Goal: Task Accomplishment & Management: Complete application form

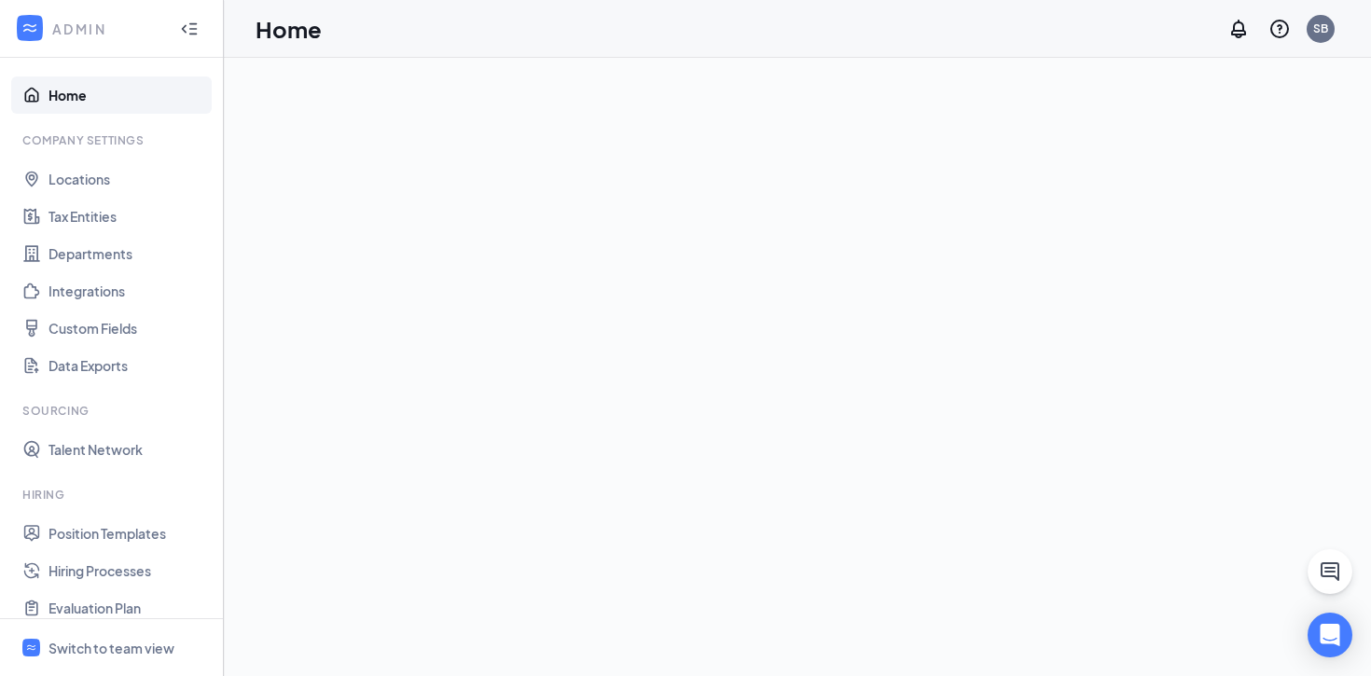
scroll to position [258, 0]
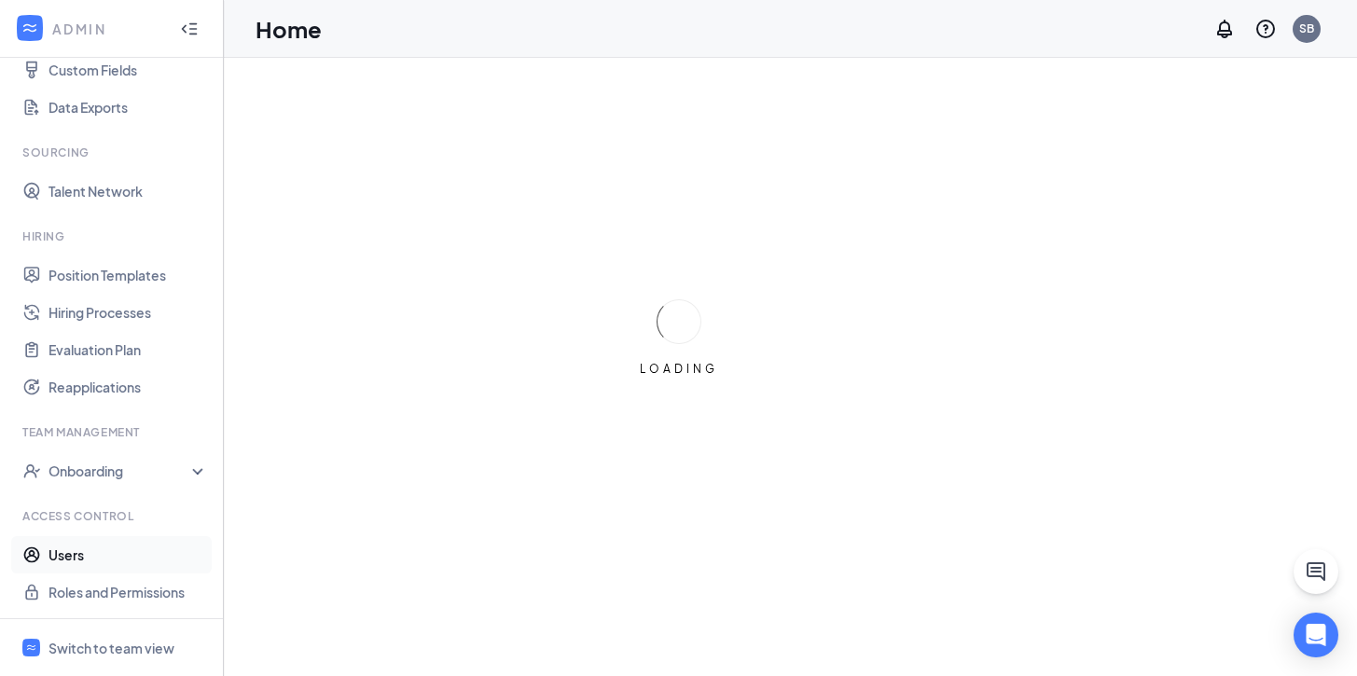
click at [81, 553] on link "Users" at bounding box center [129, 554] width 160 height 37
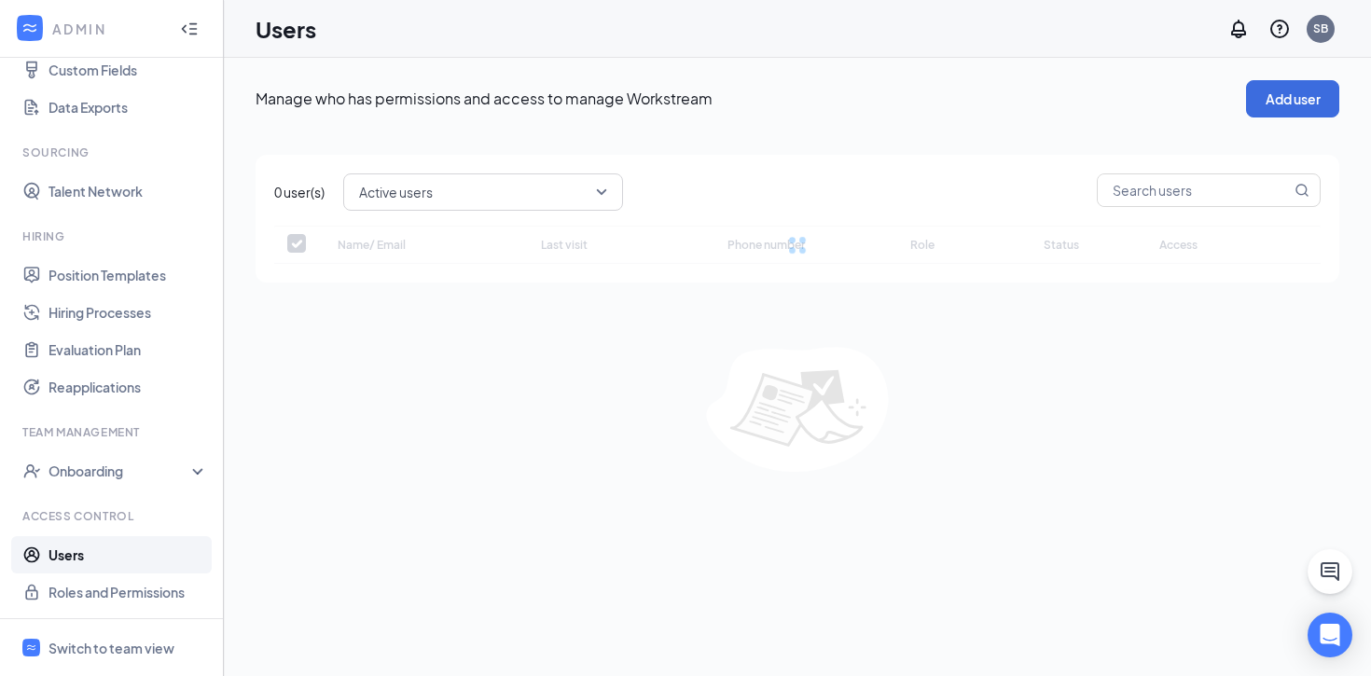
checkbox input "false"
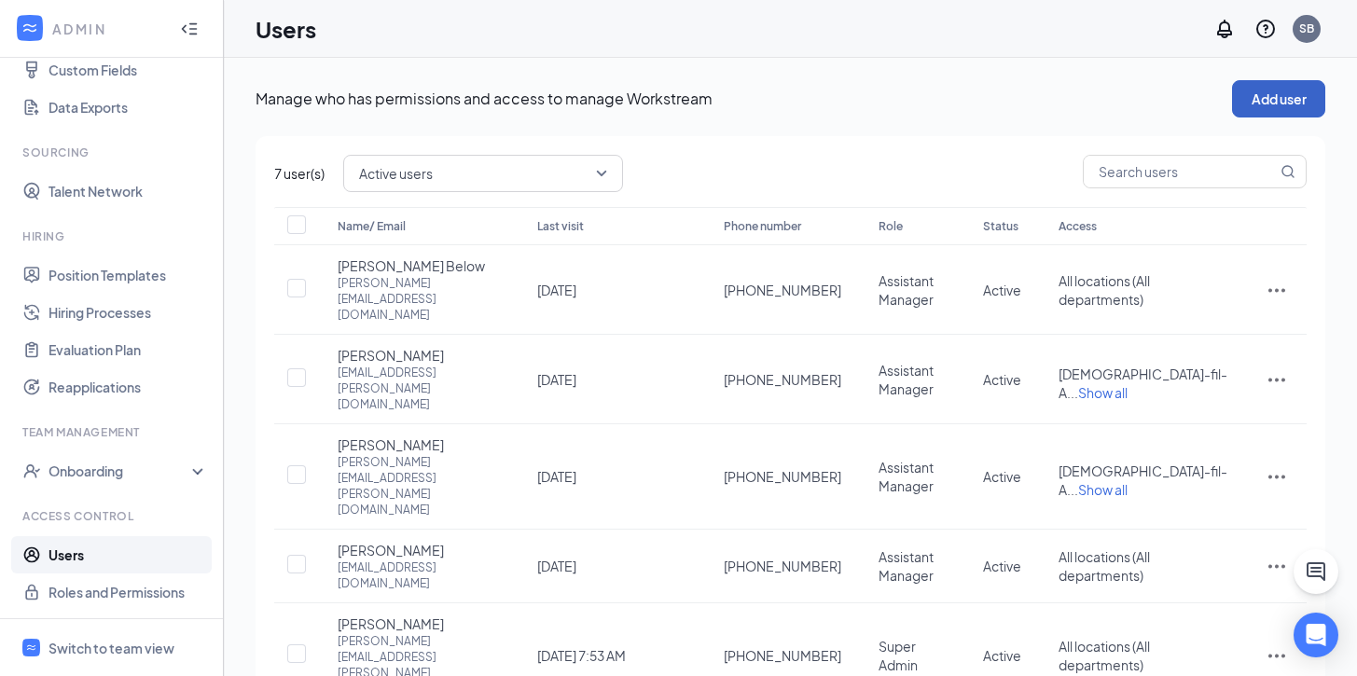
click at [1270, 104] on button "Add user" at bounding box center [1278, 98] width 93 height 37
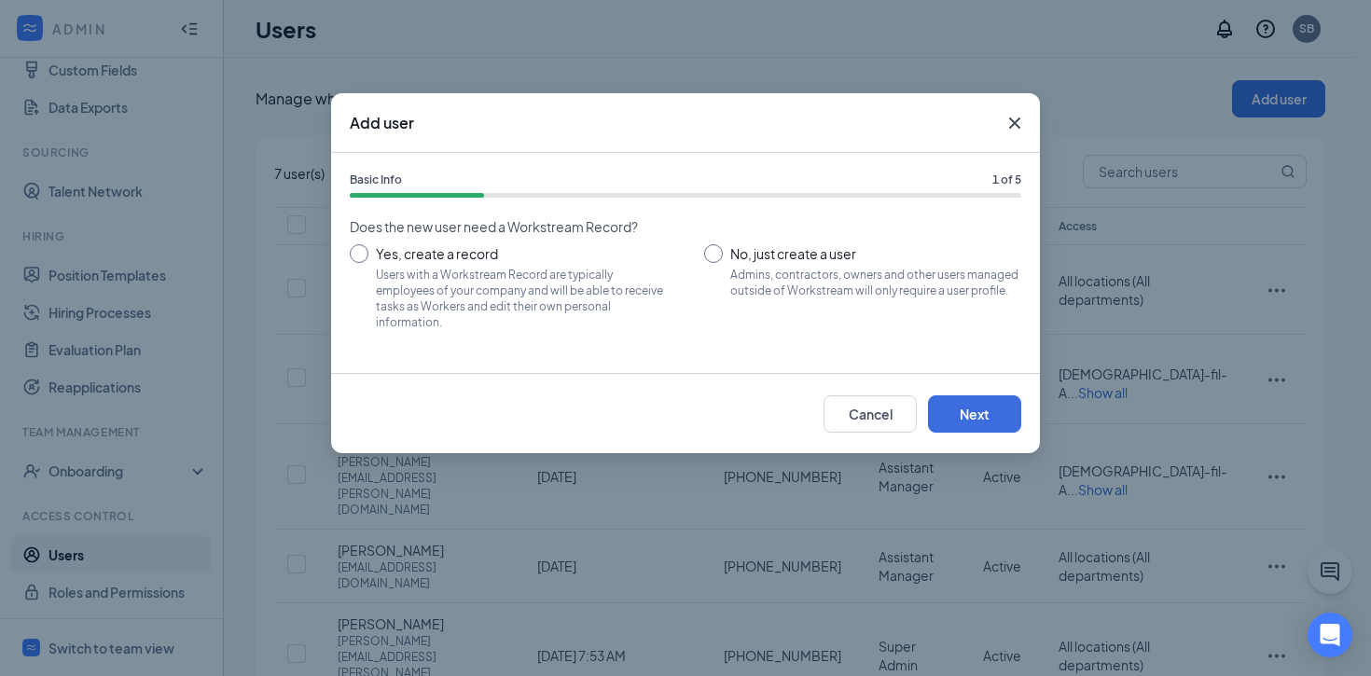
click at [359, 255] on input "Yes, create a record Users with a Workstream Record are typically employees of …" at bounding box center [508, 286] width 317 height 84
radio input "true"
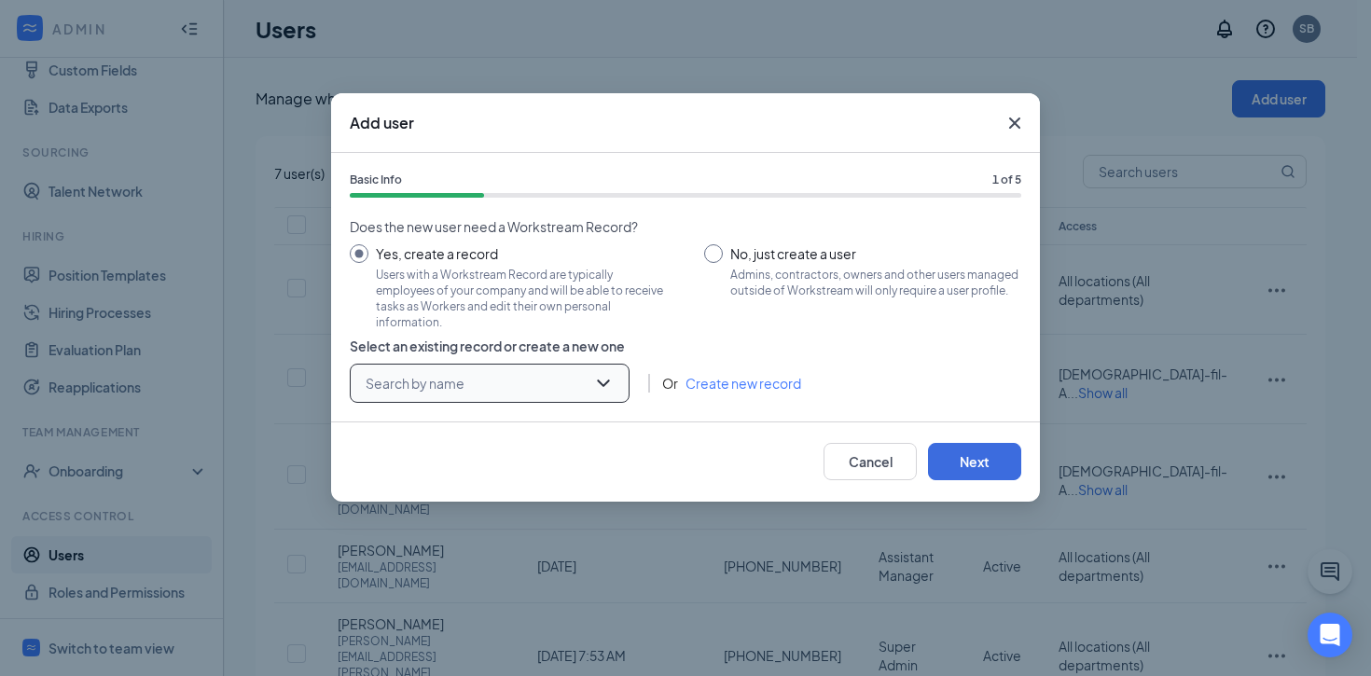
click at [589, 383] on input "search" at bounding box center [483, 383] width 244 height 37
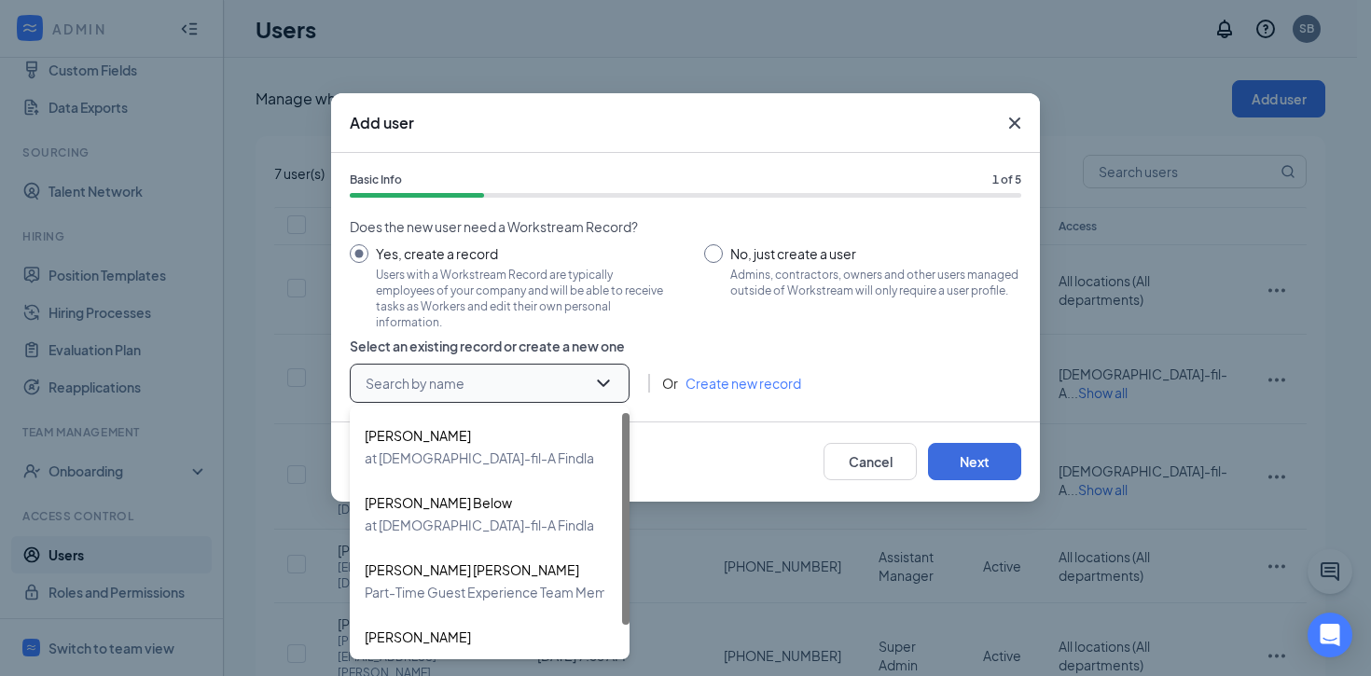
click at [589, 383] on input "search" at bounding box center [483, 383] width 244 height 37
click at [725, 380] on link "Create new record" at bounding box center [744, 383] width 116 height 21
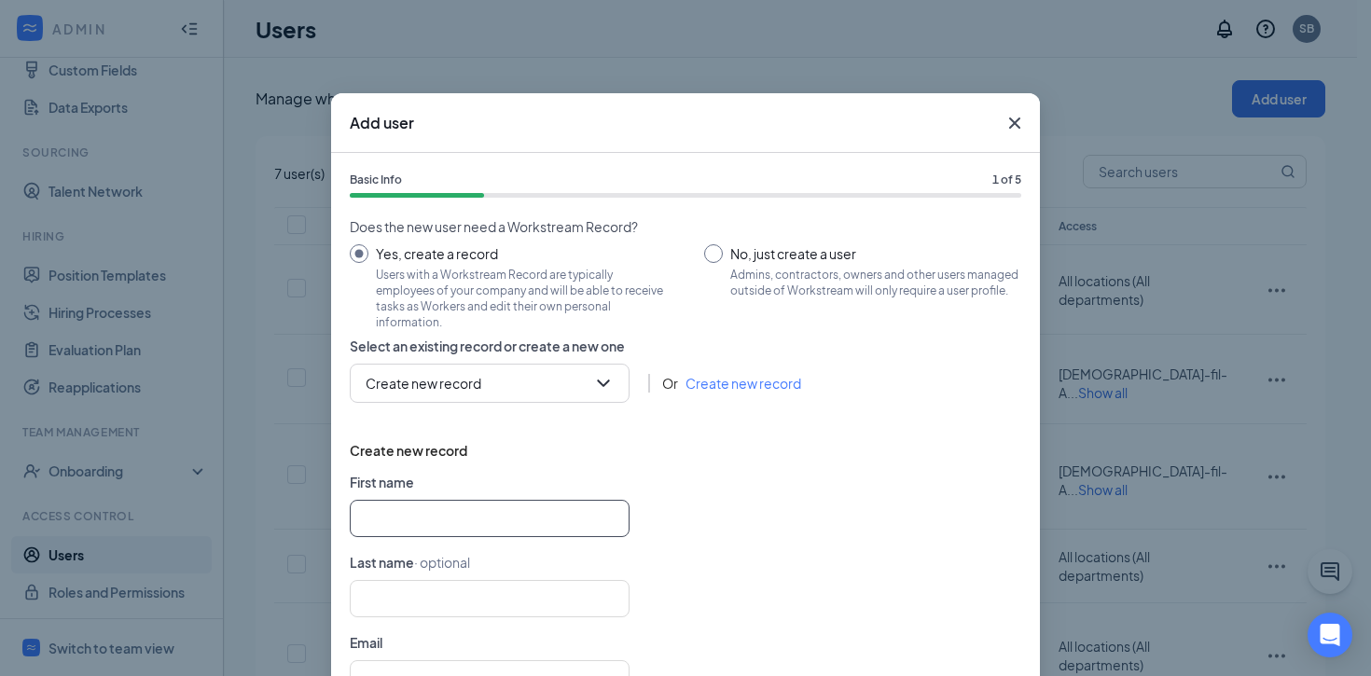
click at [380, 534] on input "text" at bounding box center [490, 518] width 280 height 37
type input "[PERSON_NAME]"
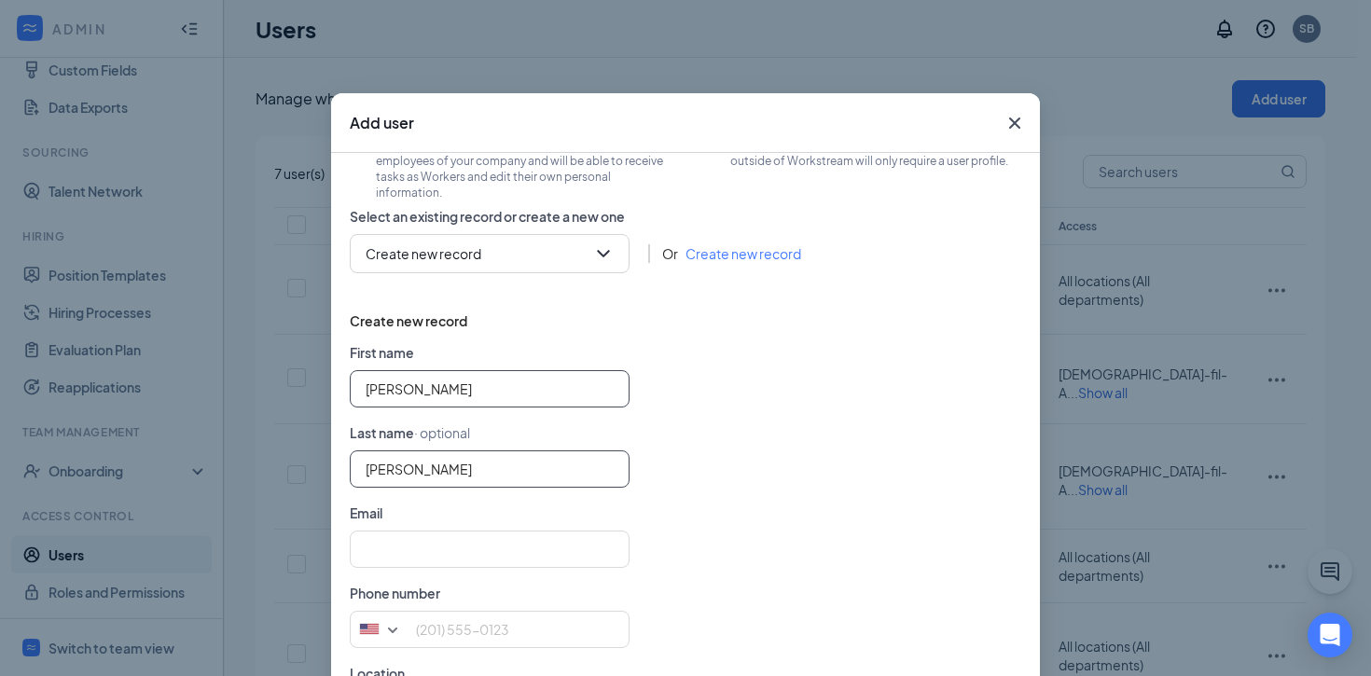
scroll to position [132, 0]
type input "[PERSON_NAME]"
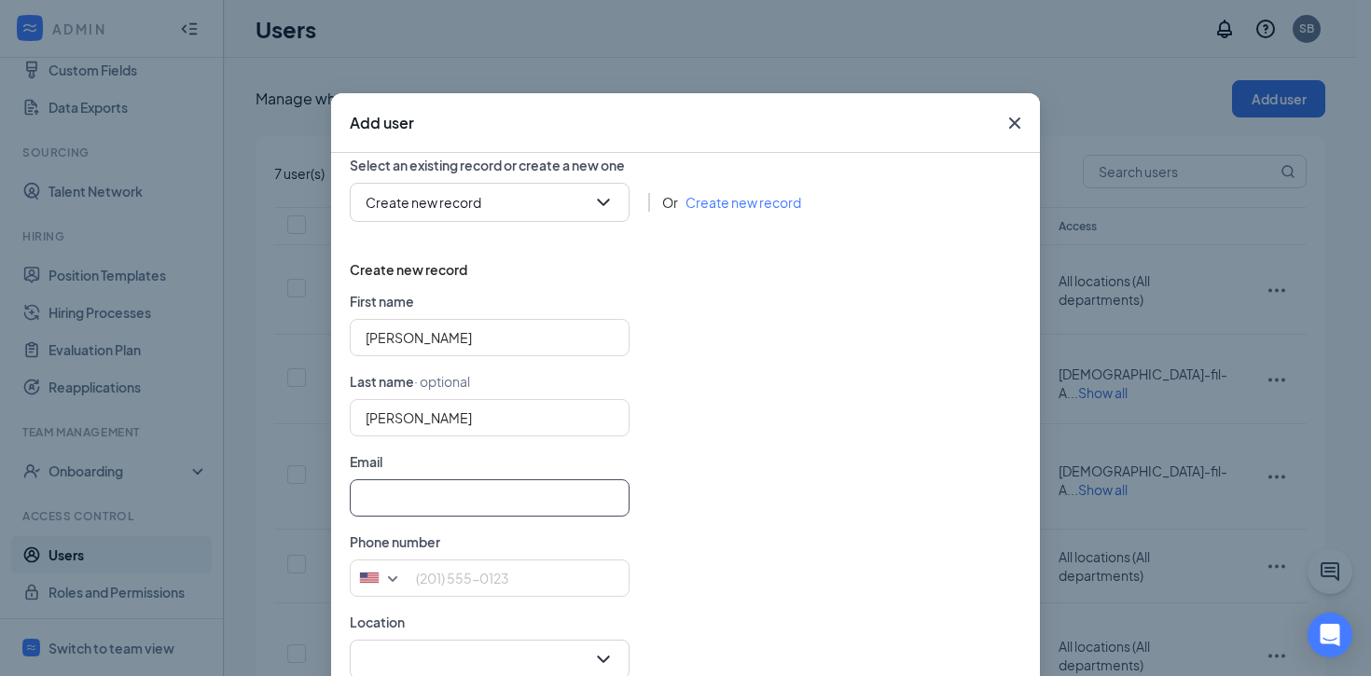
click at [442, 502] on input "text" at bounding box center [490, 498] width 280 height 37
paste input "[EMAIL_ADDRESS][DOMAIN_NAME]"
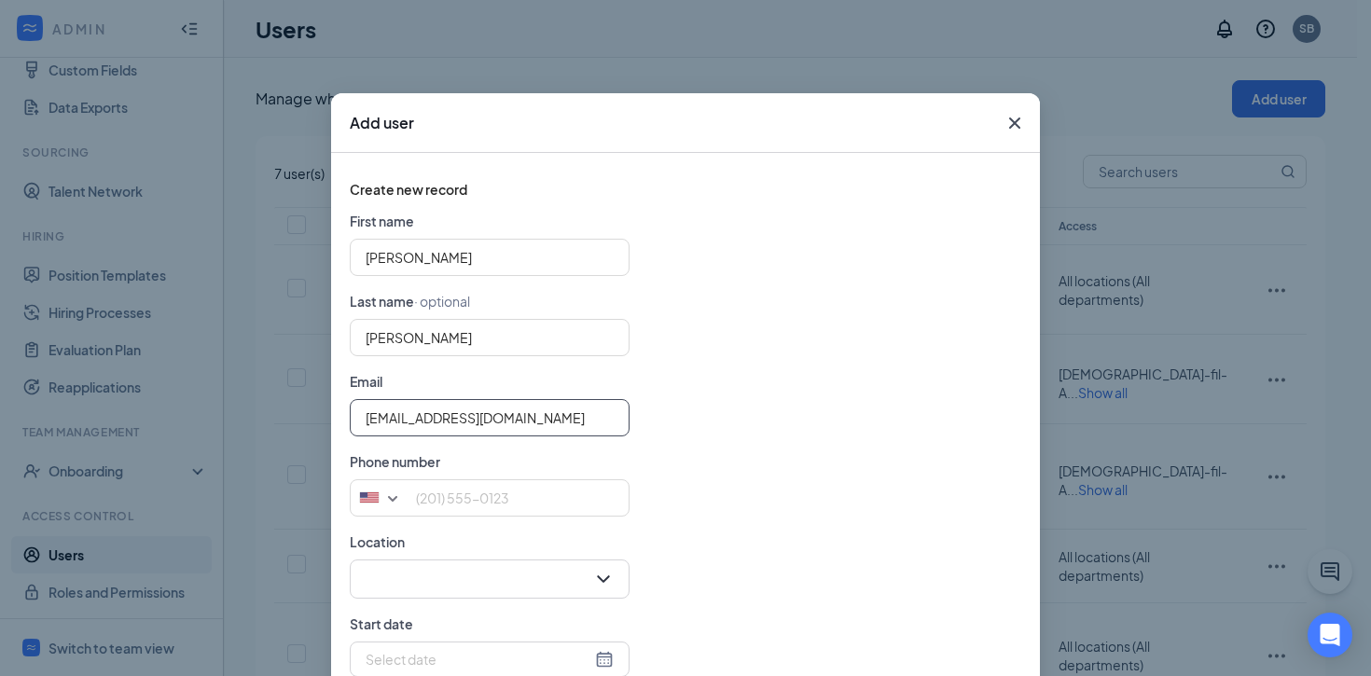
scroll to position [278, 0]
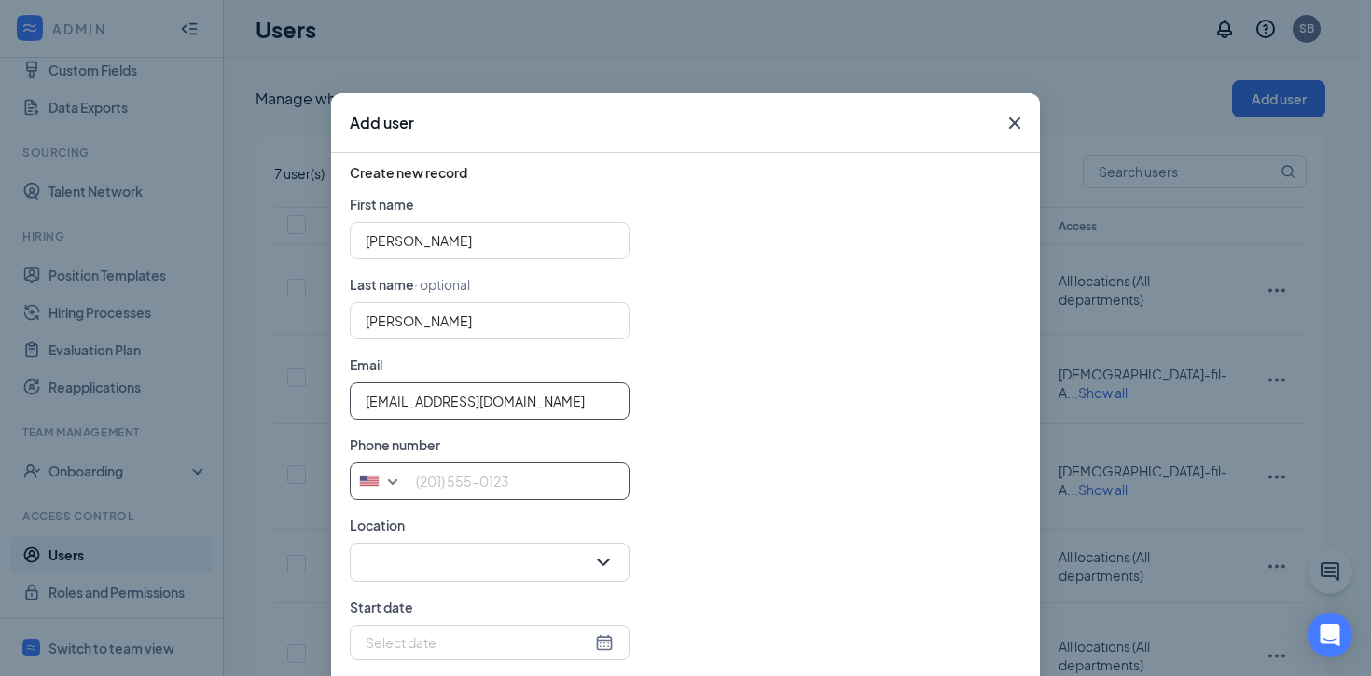
type input "[EMAIL_ADDRESS][DOMAIN_NAME]"
click at [564, 480] on input "tel" at bounding box center [490, 481] width 280 height 37
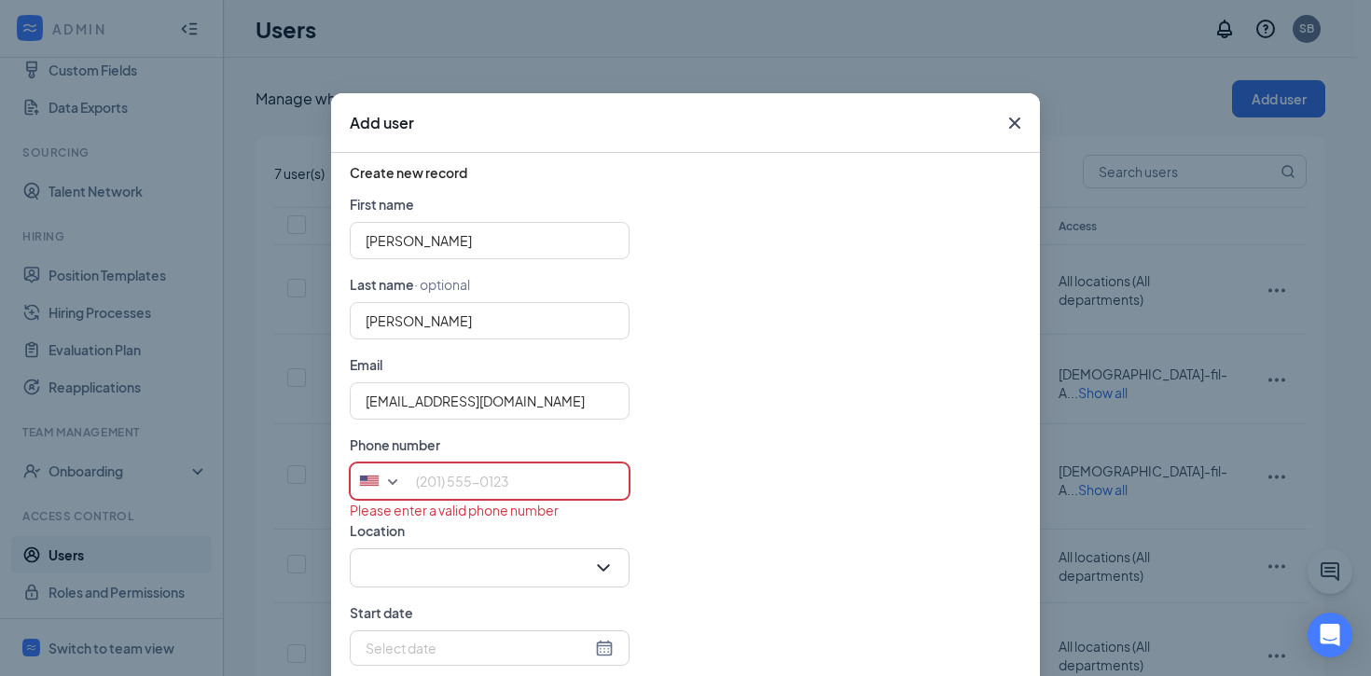
paste input "[PHONE_NUMBER]"
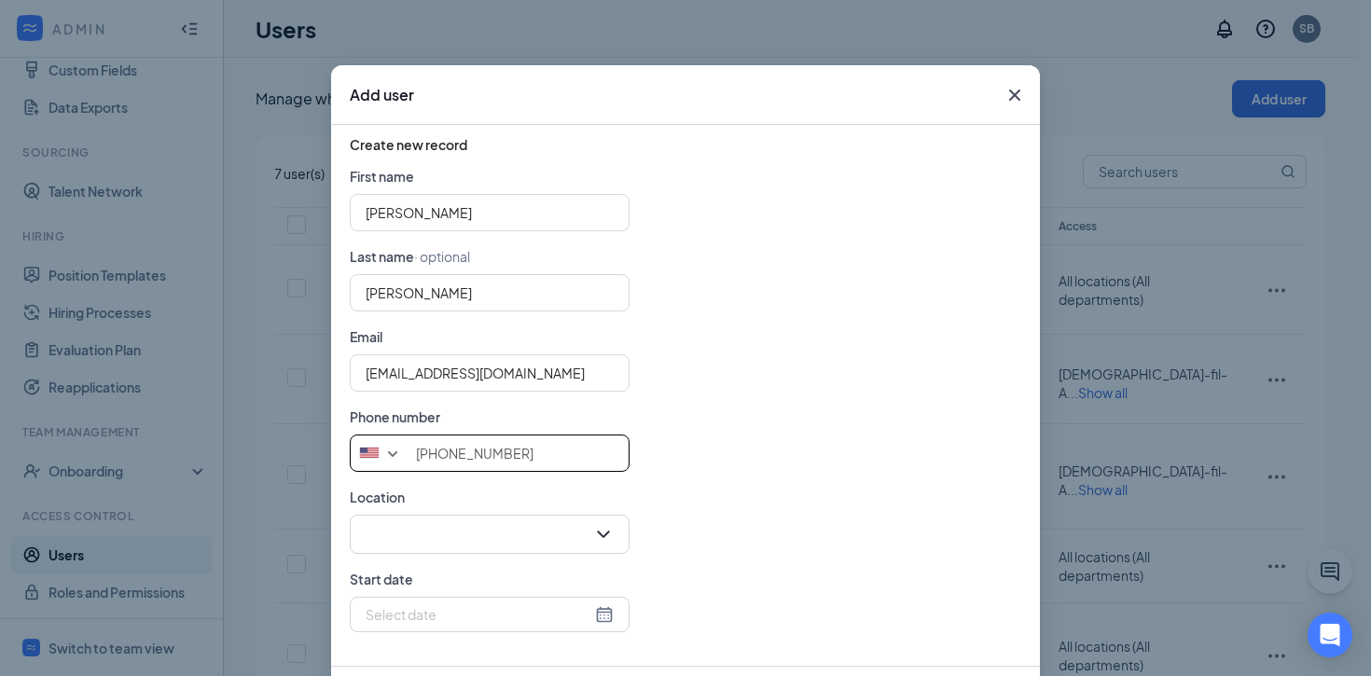
scroll to position [32, 0]
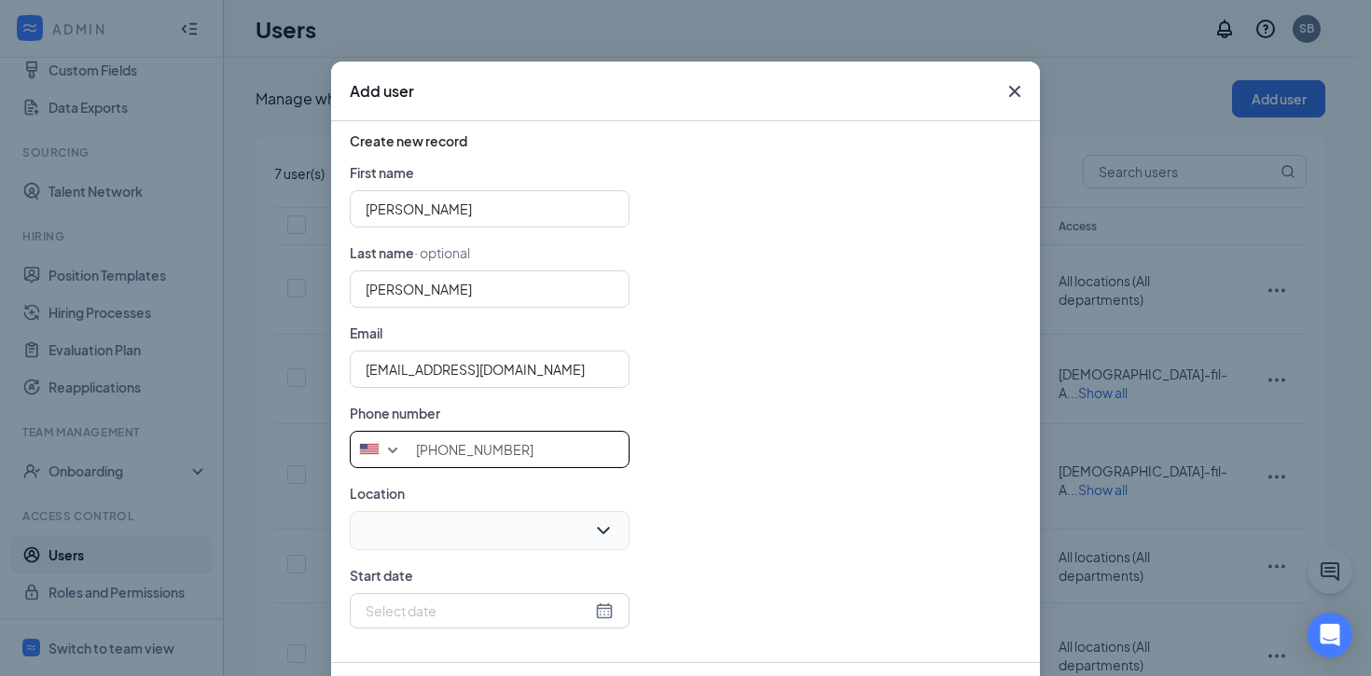
type input "[PHONE_NUMBER]"
click at [517, 518] on input "search" at bounding box center [483, 530] width 244 height 37
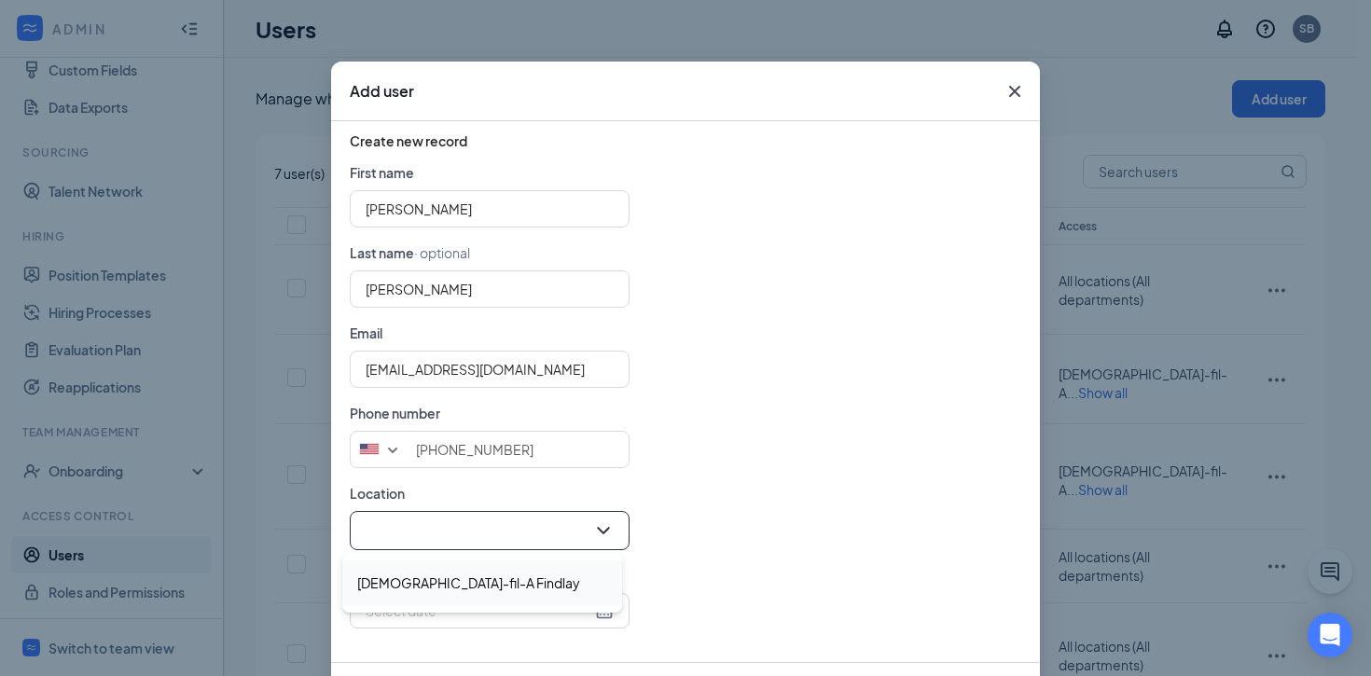
click at [434, 579] on span "[DEMOGRAPHIC_DATA]-fil-A Findlay" at bounding box center [468, 583] width 223 height 22
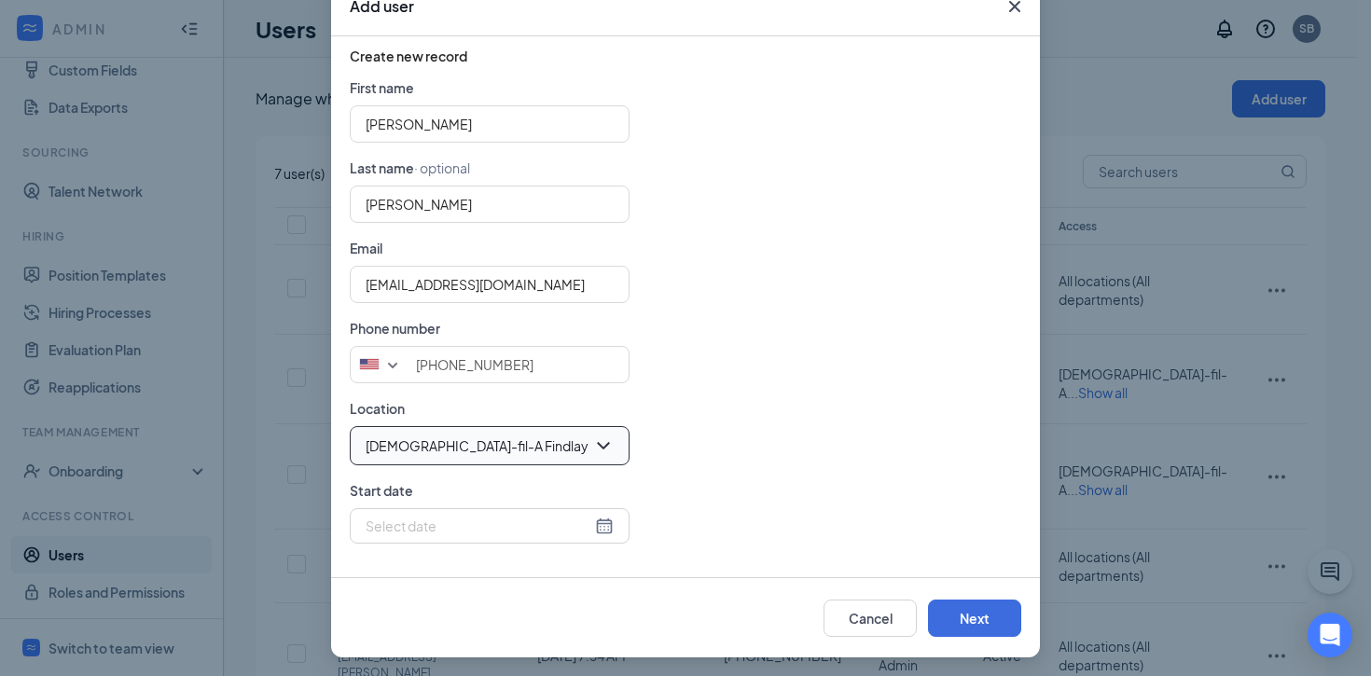
scroll to position [120, 0]
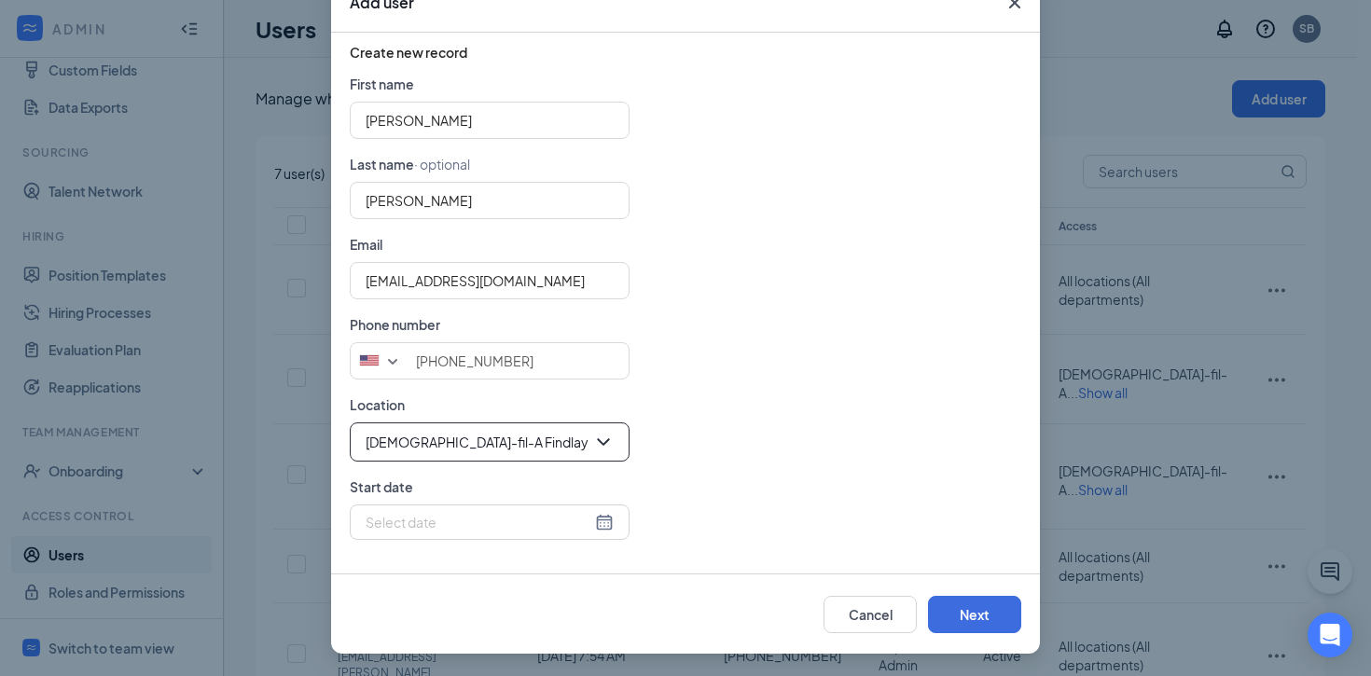
click at [488, 521] on input at bounding box center [479, 522] width 226 height 21
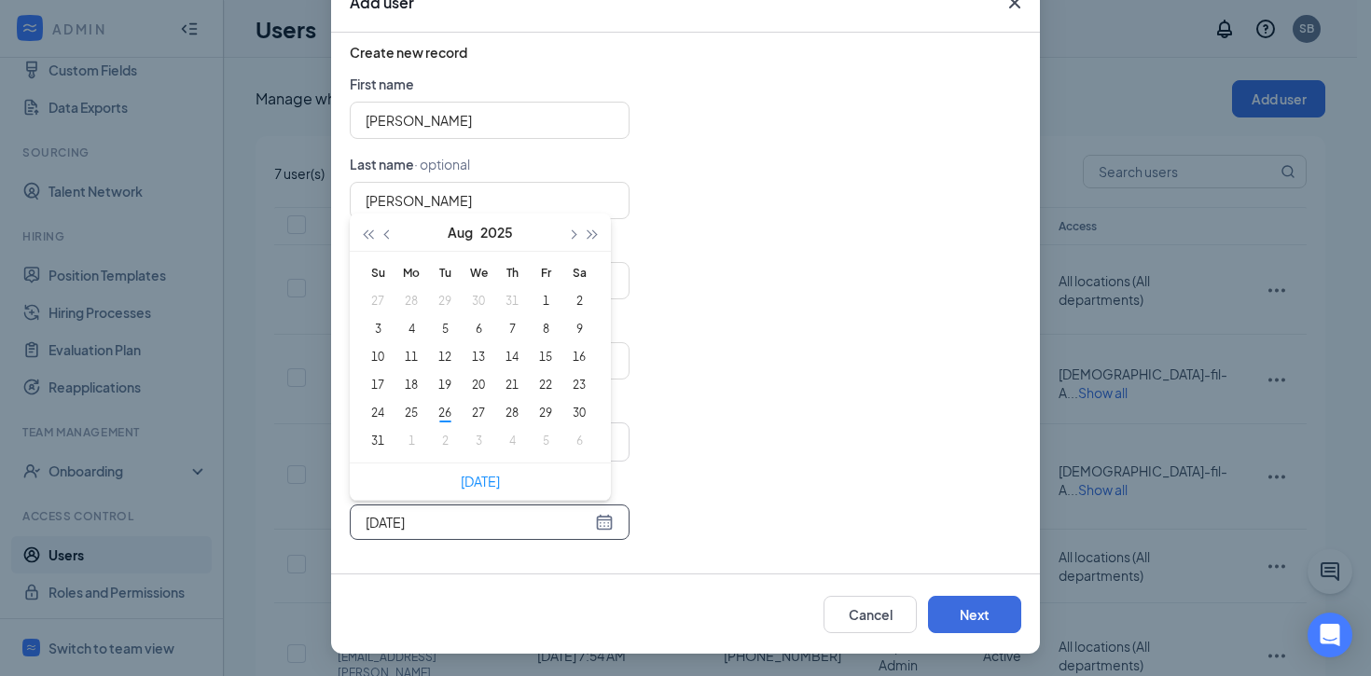
type input "[DATE]"
click at [384, 231] on span "button" at bounding box center [388, 233] width 9 height 9
type input "[DATE]"
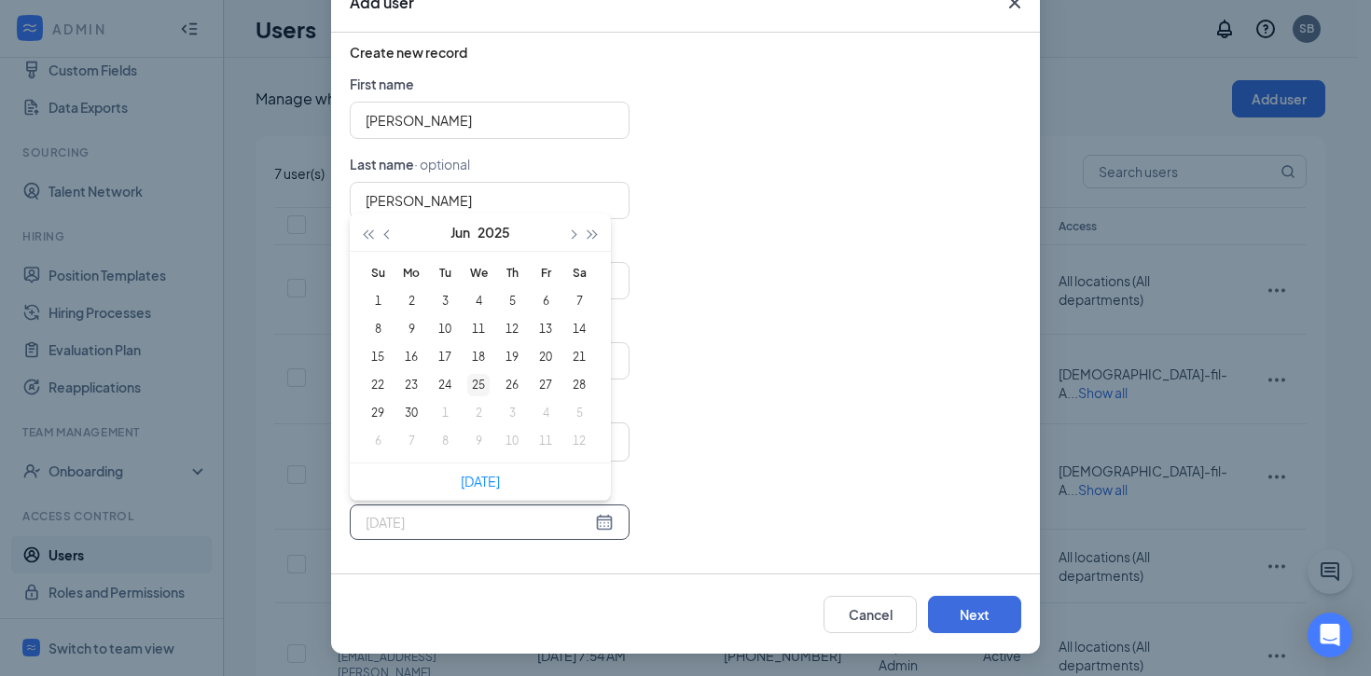
click at [468, 382] on div "25" at bounding box center [478, 385] width 22 height 22
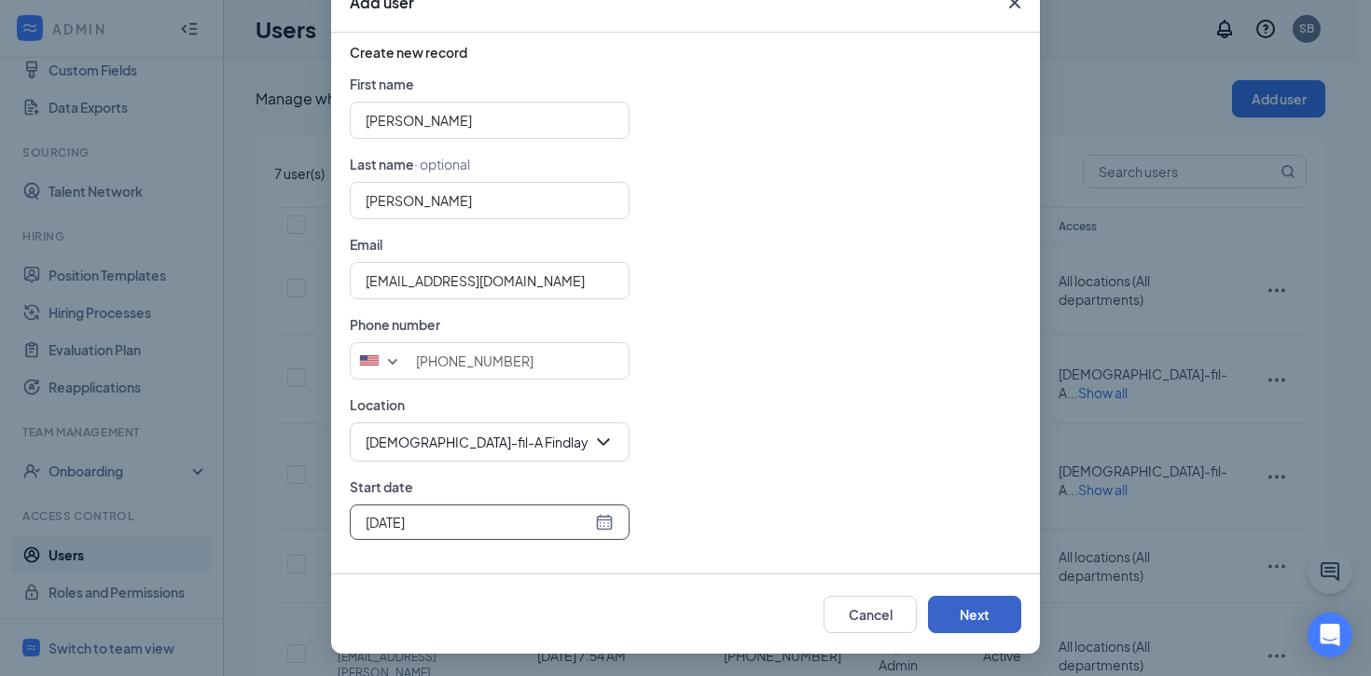
click at [966, 616] on button "Next" at bounding box center [974, 614] width 93 height 37
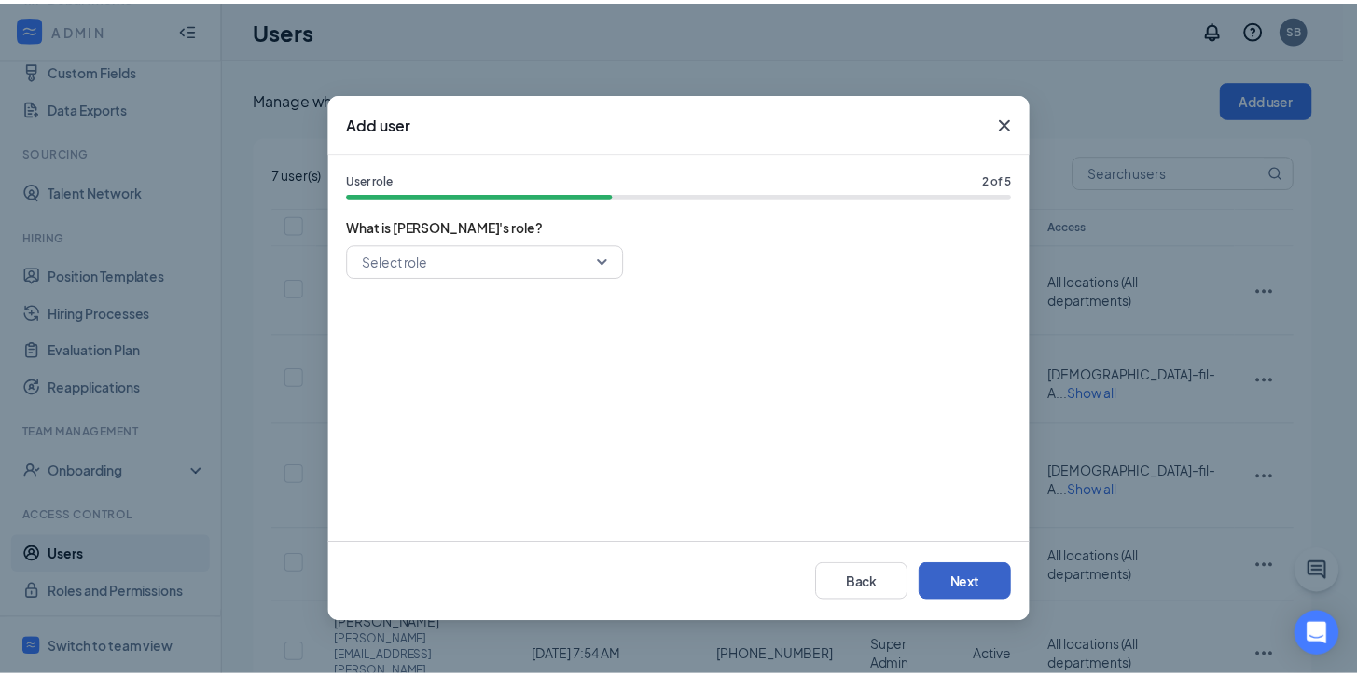
scroll to position [0, 0]
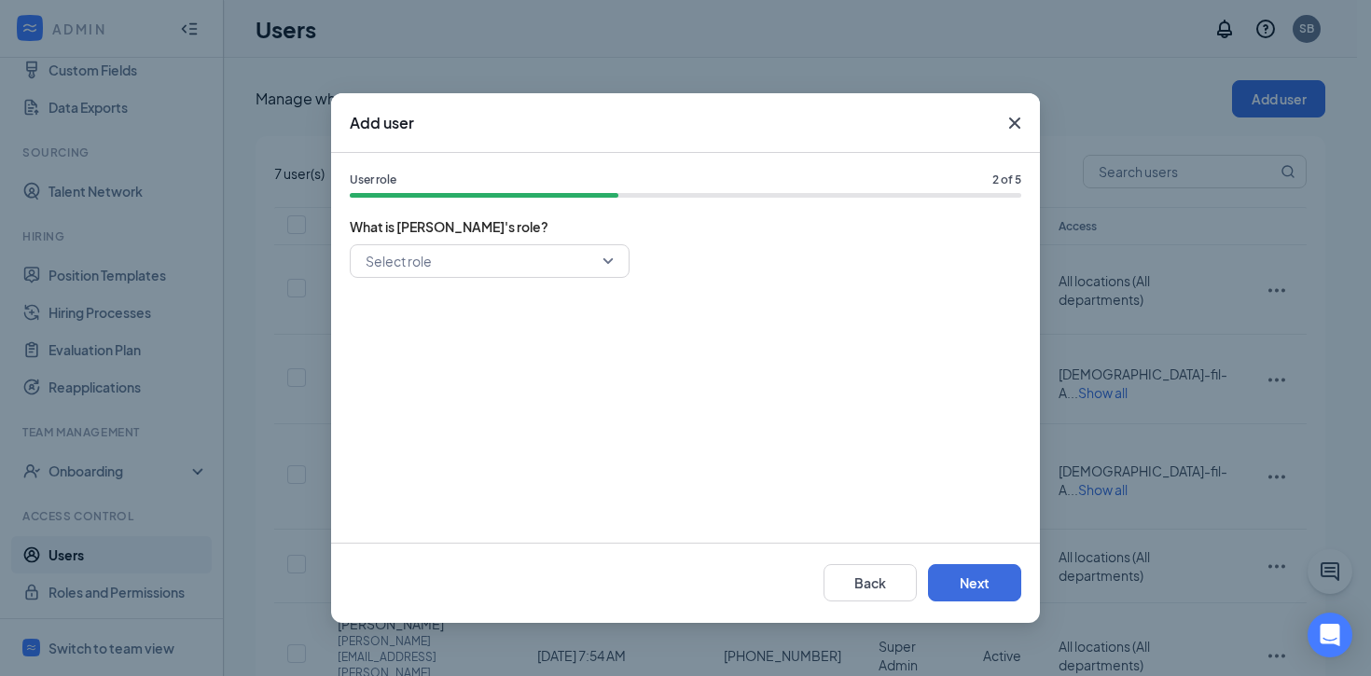
click at [551, 262] on input "search" at bounding box center [483, 261] width 244 height 32
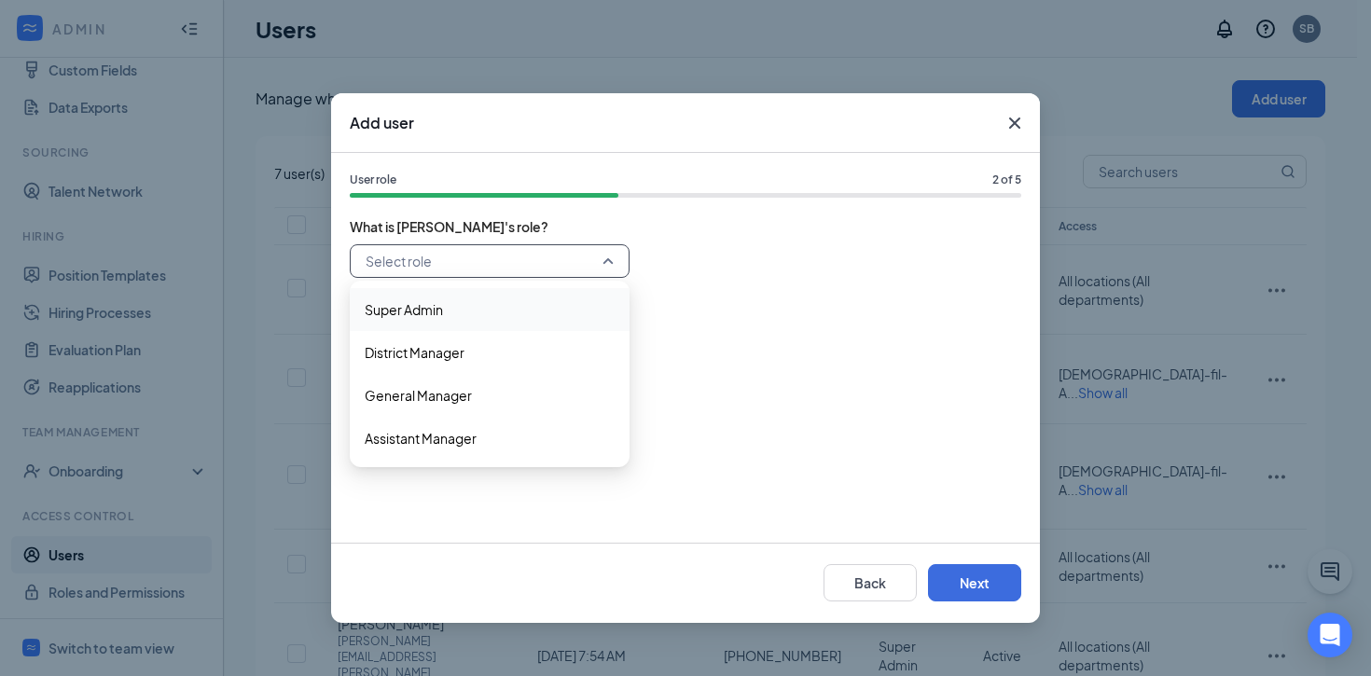
click at [1018, 121] on icon "Cross" at bounding box center [1014, 123] width 11 height 11
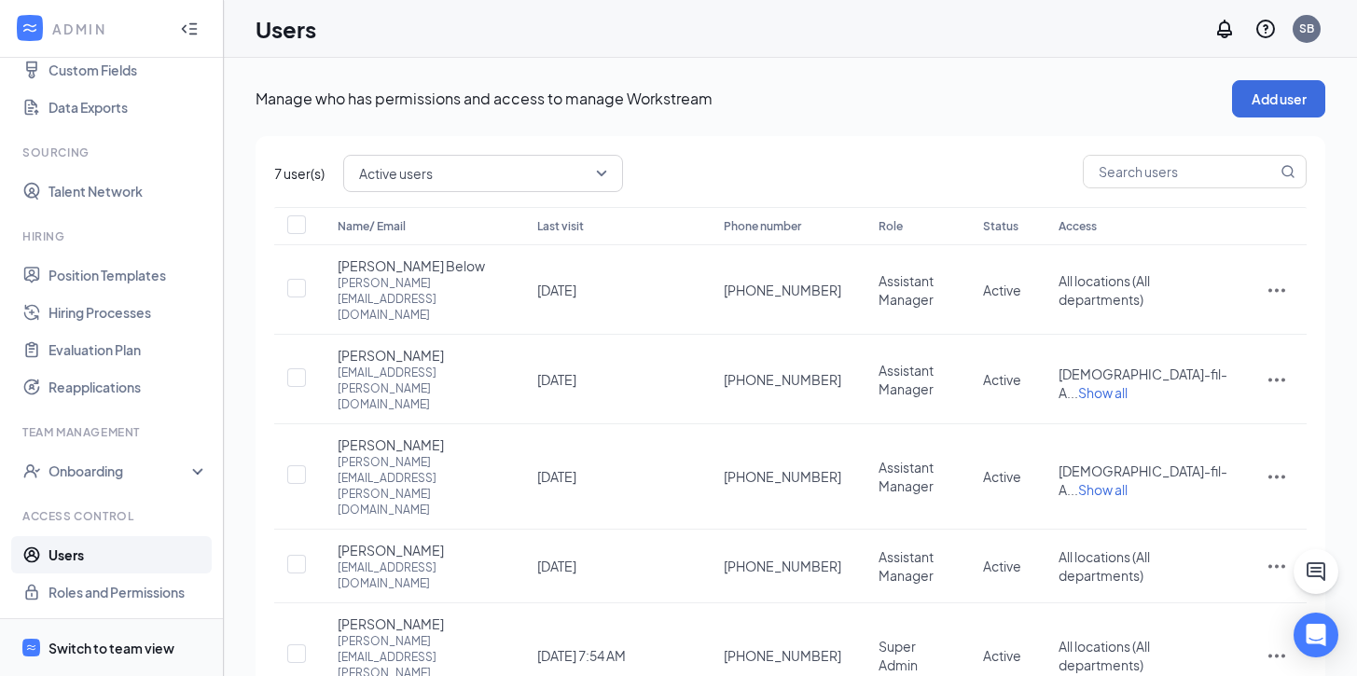
click at [105, 641] on div "Switch to team view" at bounding box center [112, 648] width 126 height 19
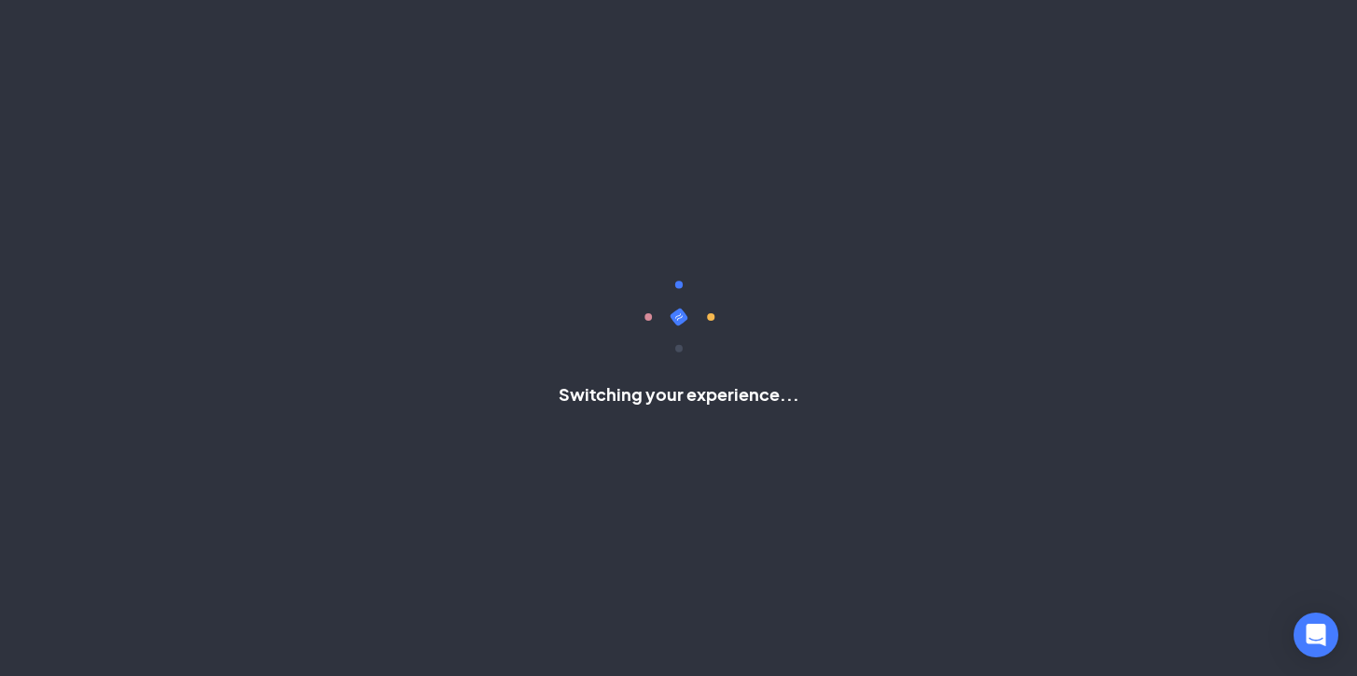
scroll to position [7, 0]
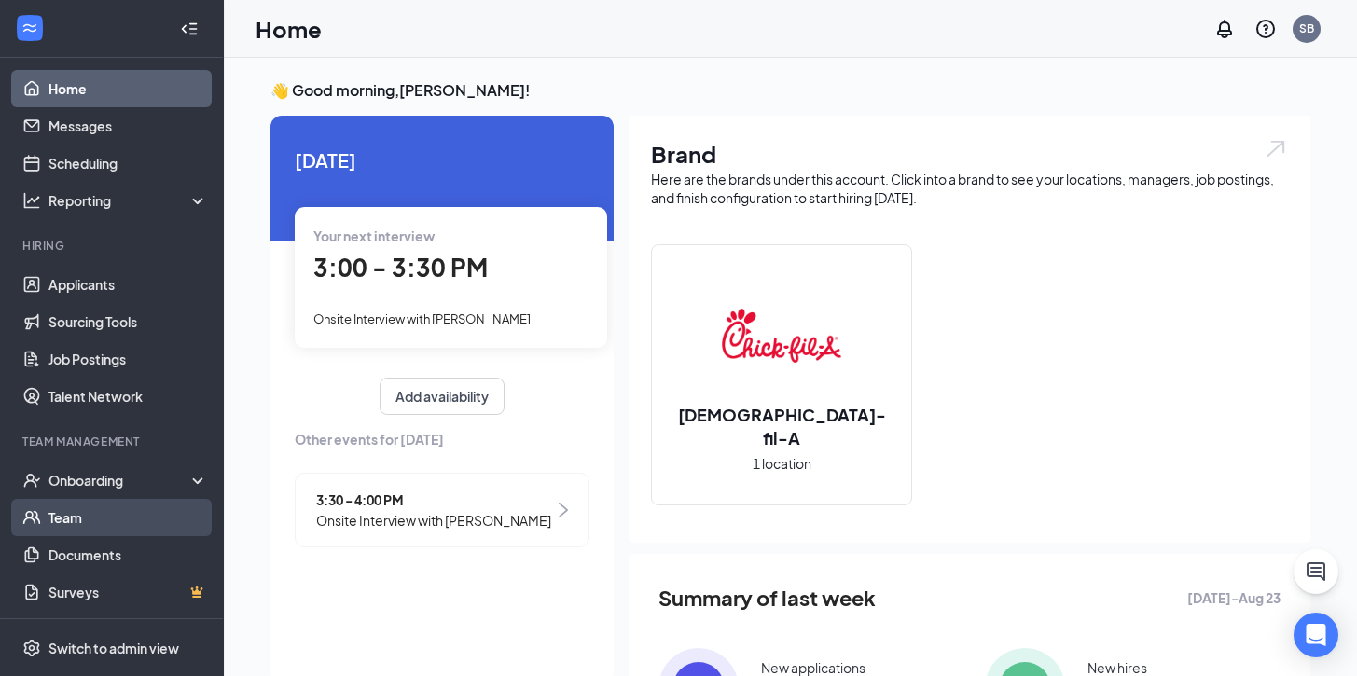
click at [74, 513] on link "Team" at bounding box center [129, 517] width 160 height 37
